Goal: Obtain resource: Obtain resource

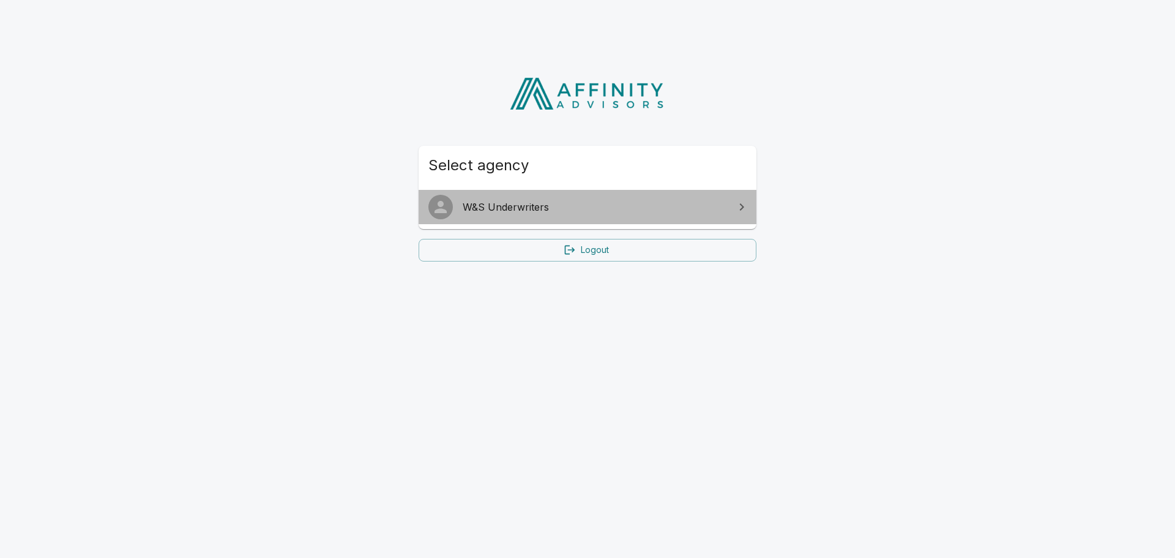
click at [569, 201] on span "W&S Underwriters" at bounding box center [595, 207] width 264 height 15
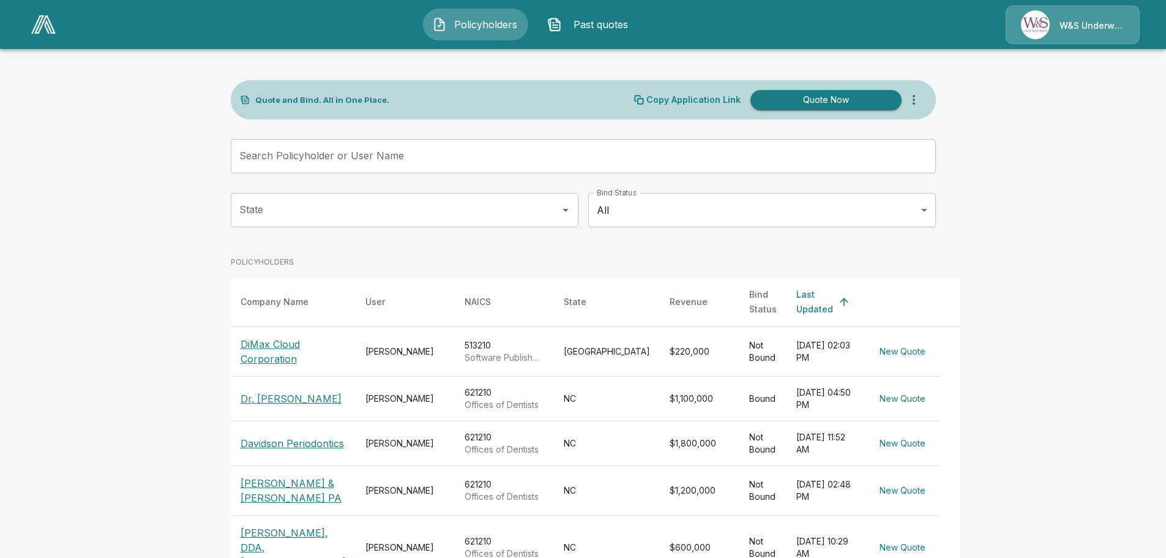
click at [299, 483] on p "[PERSON_NAME] & [PERSON_NAME] PA" at bounding box center [293, 490] width 105 height 29
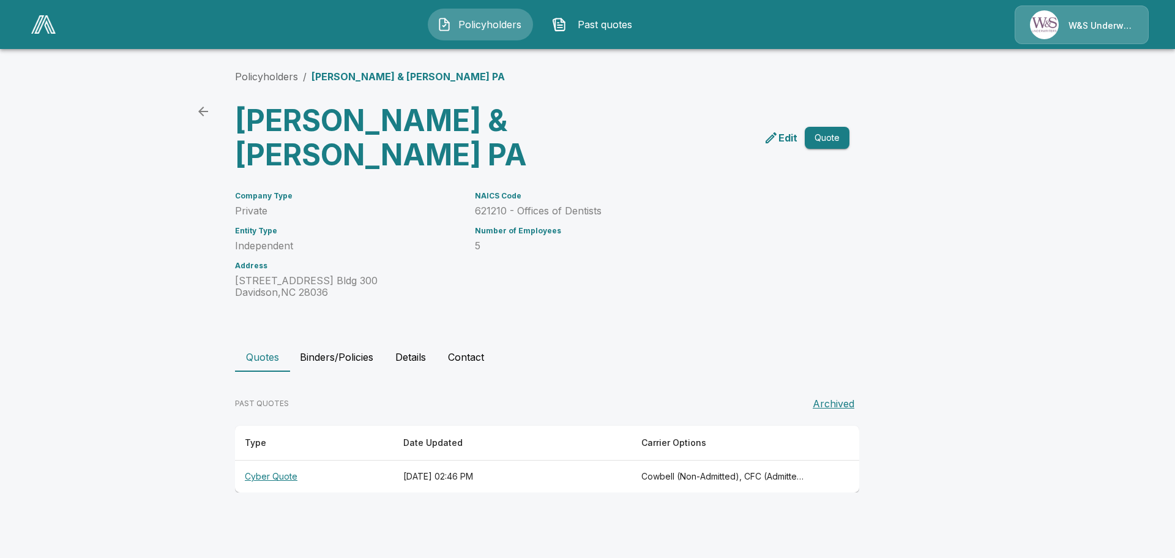
click at [274, 460] on th "Cyber Quote" at bounding box center [314, 476] width 159 height 32
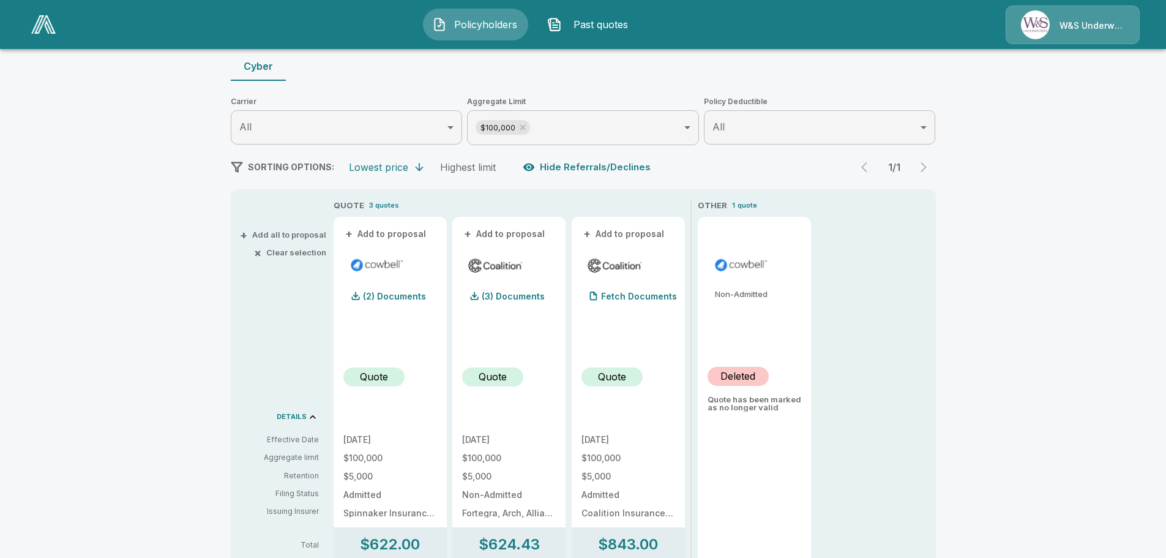
scroll to position [61, 0]
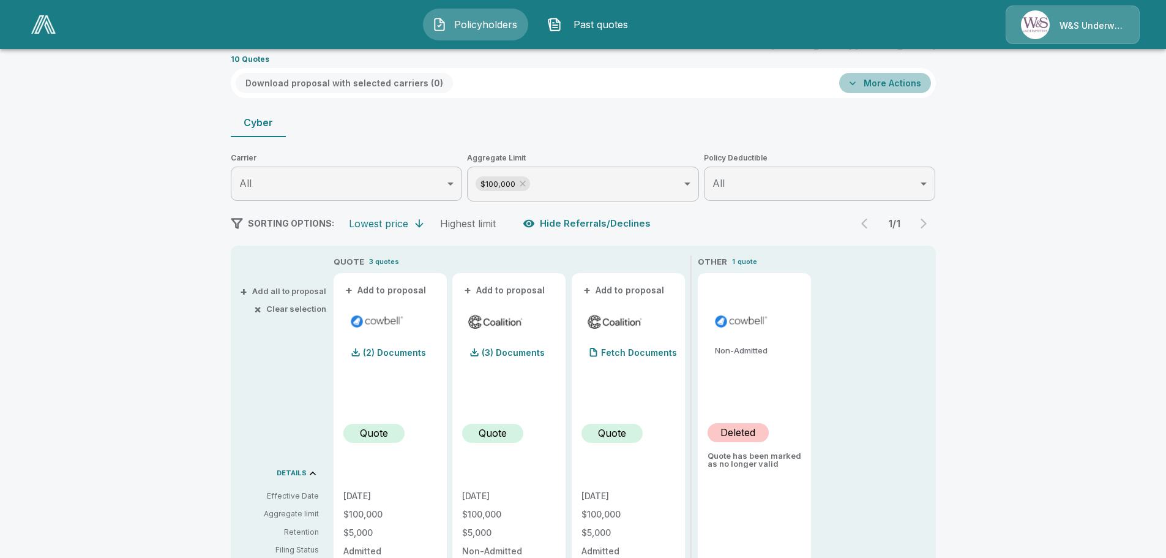
click at [917, 80] on button "More Actions" at bounding box center [885, 83] width 92 height 20
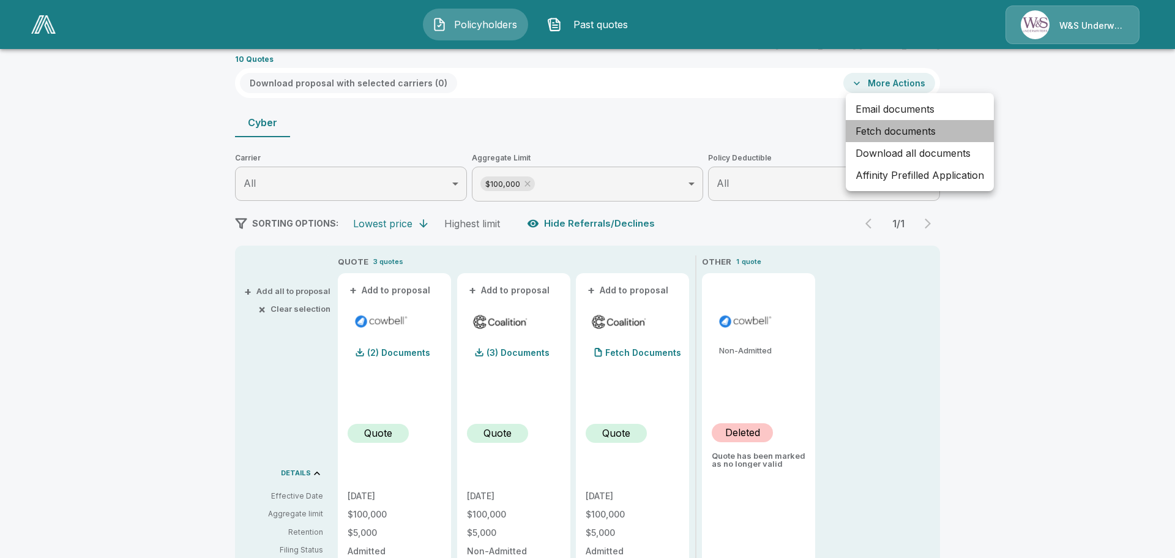
click at [897, 125] on li "Fetch documents" at bounding box center [920, 131] width 148 height 22
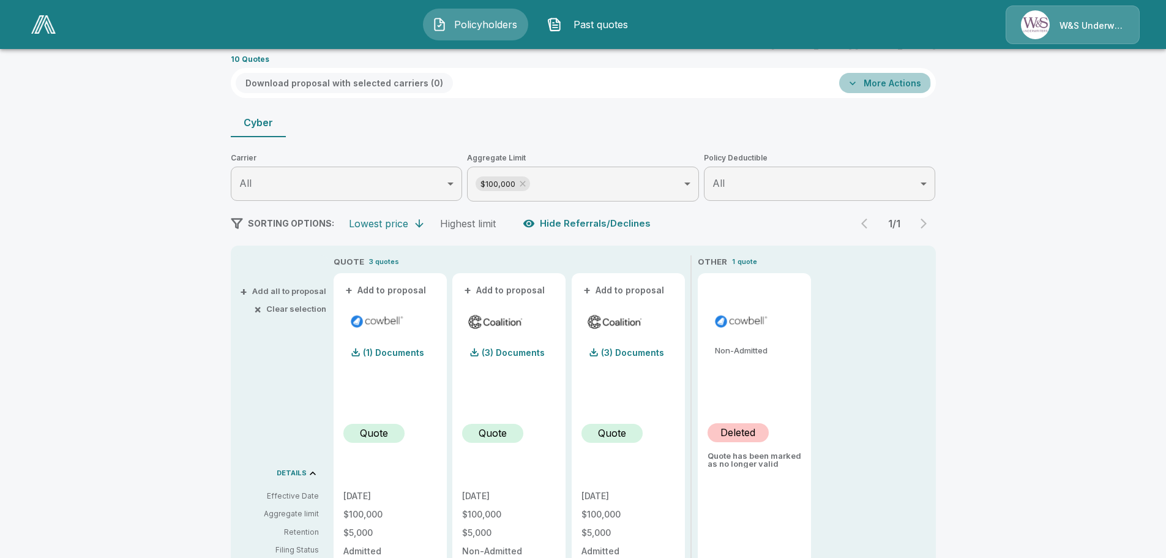
click at [881, 85] on button "More Actions" at bounding box center [885, 83] width 92 height 20
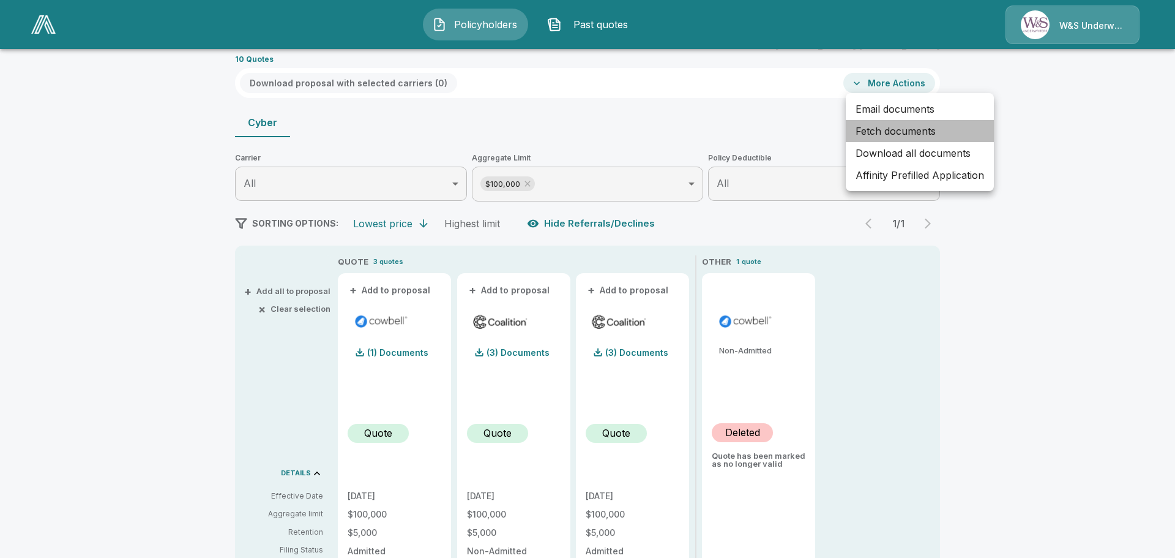
click at [897, 134] on li "Fetch documents" at bounding box center [920, 131] width 148 height 22
click at [395, 354] on div at bounding box center [587, 279] width 1175 height 558
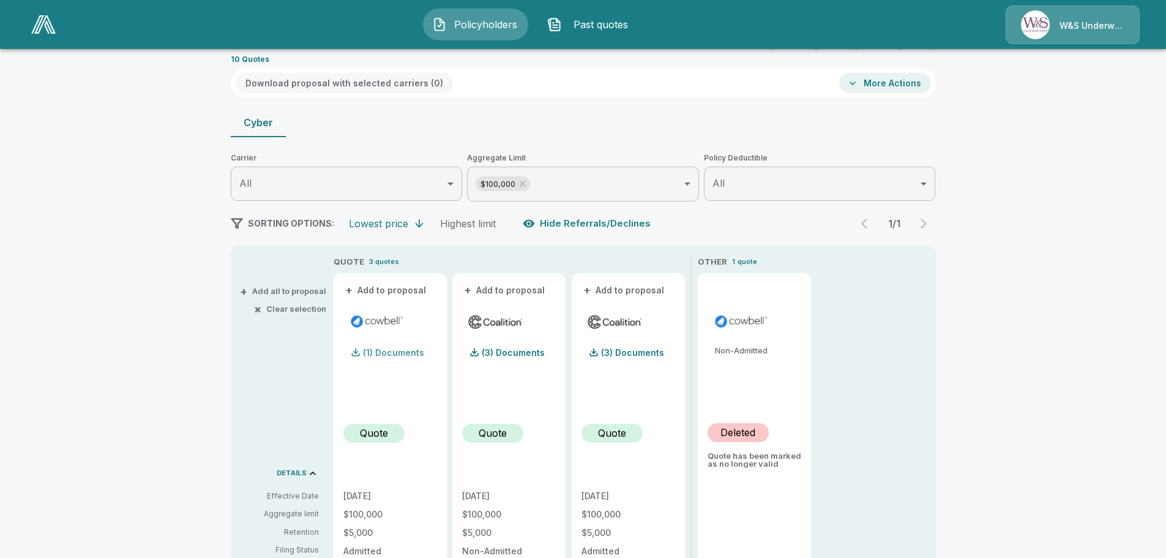
click at [378, 352] on p "(1) Documents" at bounding box center [393, 352] width 61 height 9
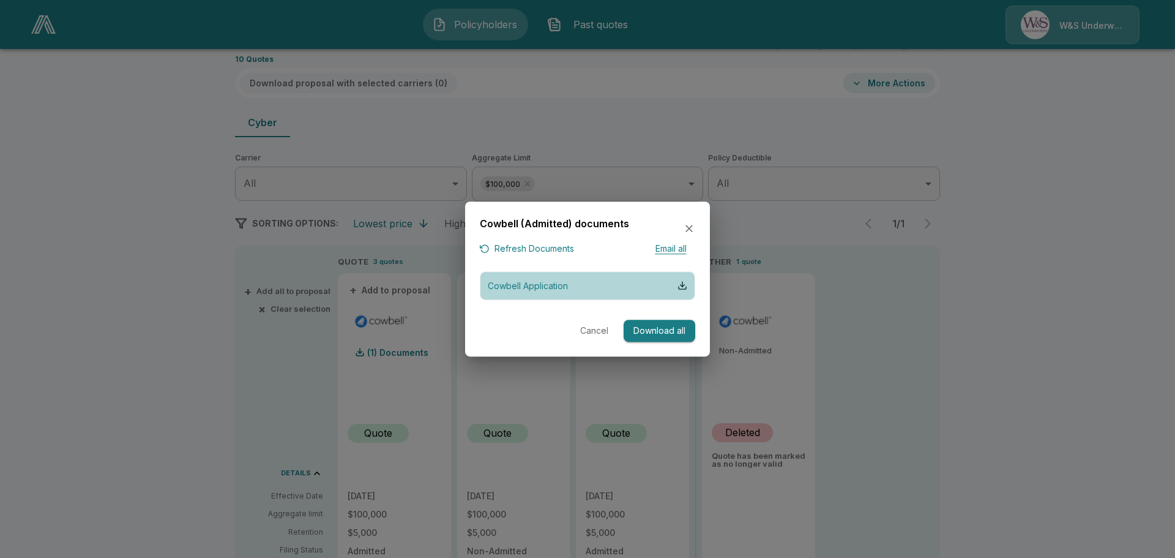
click at [528, 286] on p "Cowbell Application" at bounding box center [528, 285] width 80 height 13
click at [601, 331] on button "Cancel" at bounding box center [594, 331] width 39 height 23
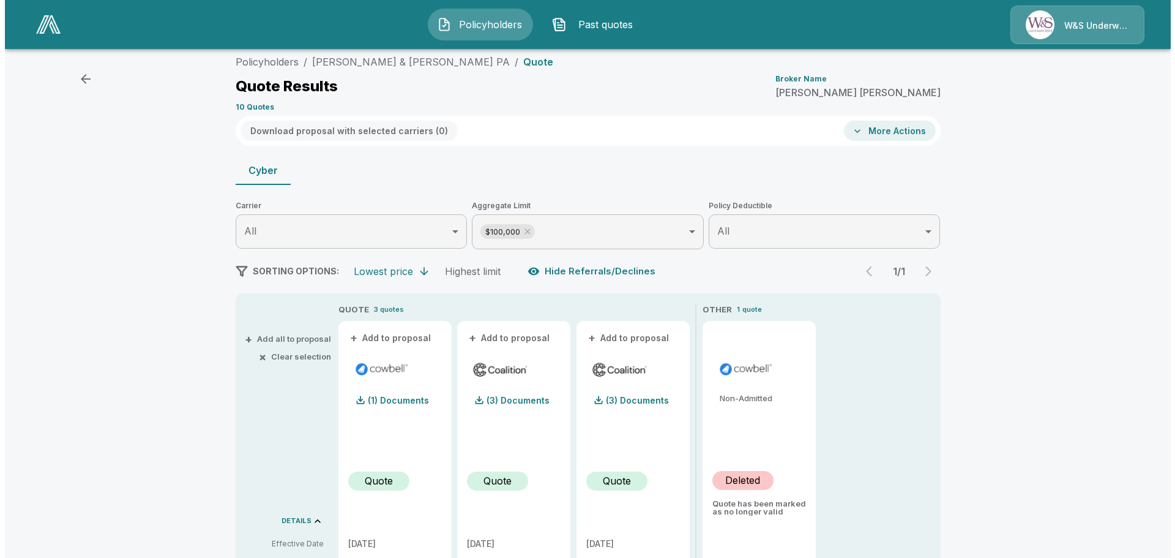
scroll to position [0, 0]
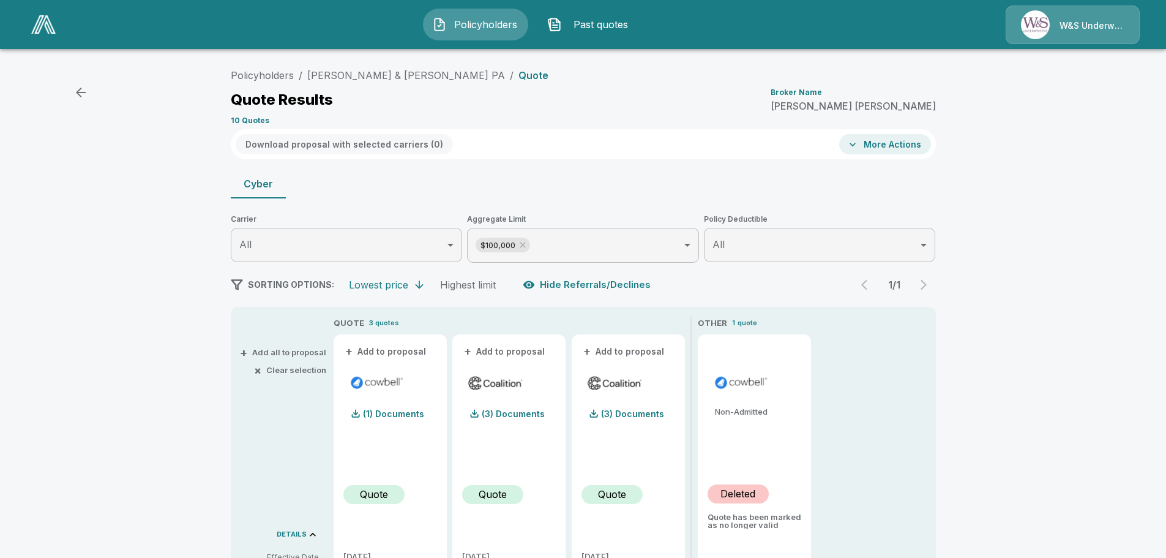
click at [1071, 29] on div "W&S Underwriters" at bounding box center [1073, 25] width 134 height 39
click at [1046, 21] on div "W&S Underwriters" at bounding box center [1073, 25] width 134 height 39
click at [77, 90] on icon "button" at bounding box center [80, 92] width 15 height 15
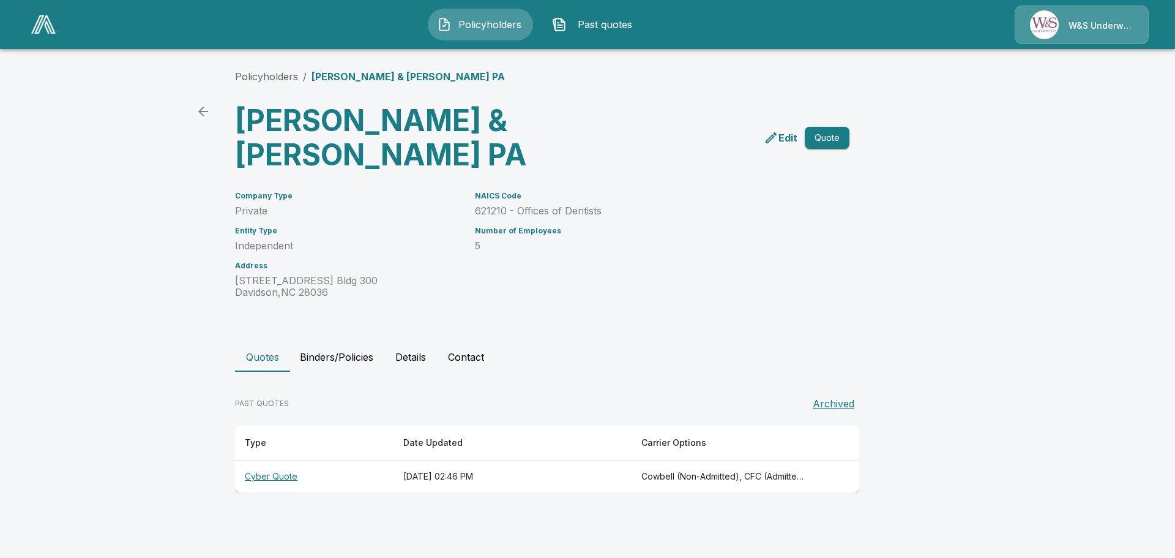
click at [50, 28] on img at bounding box center [43, 24] width 24 height 18
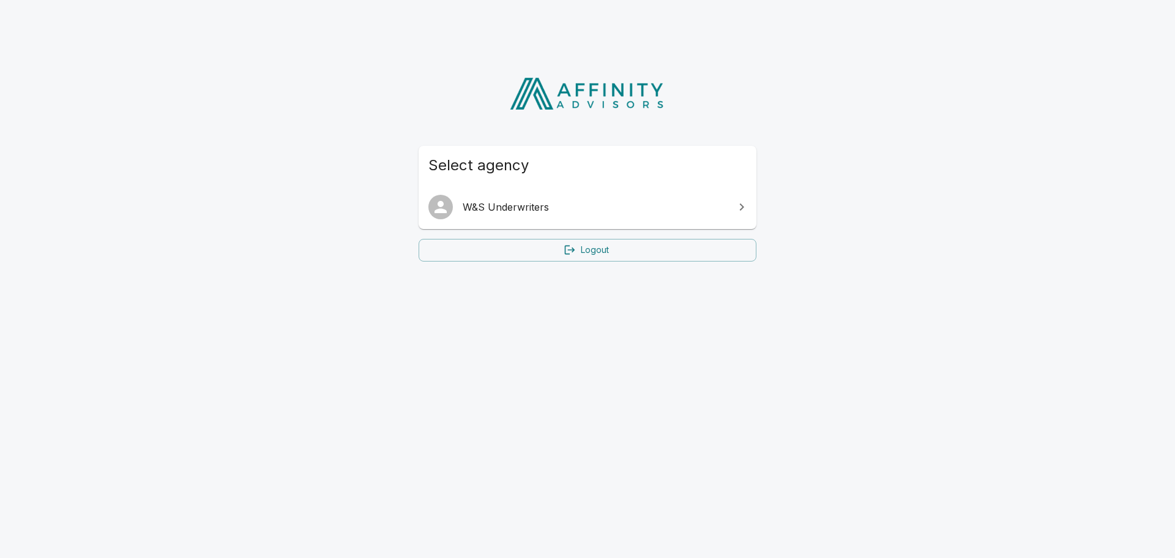
click at [586, 253] on link "Logout" at bounding box center [588, 250] width 338 height 23
